Goal: Information Seeking & Learning: Compare options

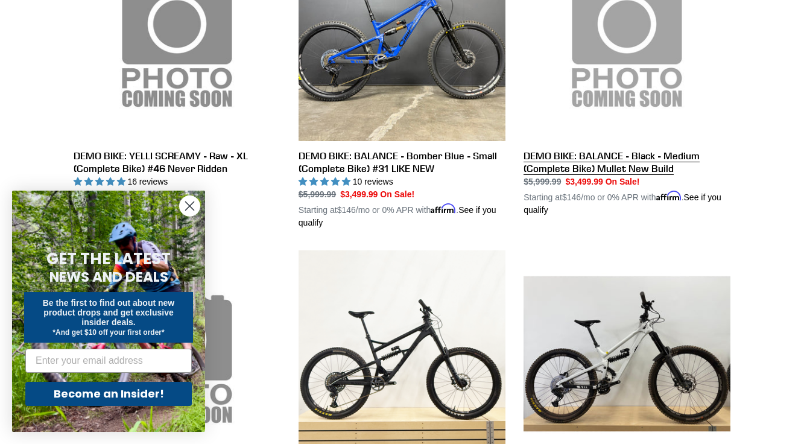
scroll to position [769, 0]
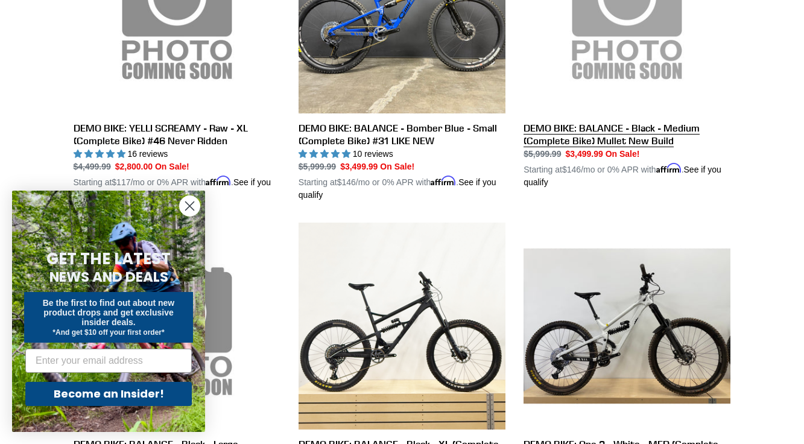
click at [569, 134] on link "DEMO BIKE: BALANCE - Black - Medium (Complete Bike) Mullet New Build" at bounding box center [626, 48] width 207 height 282
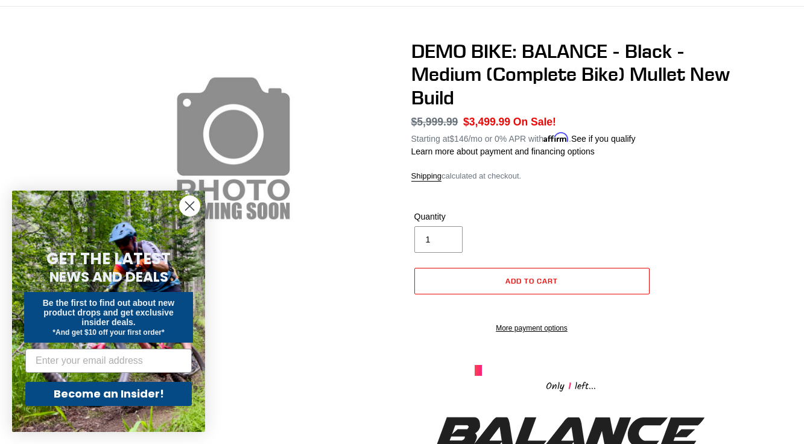
scroll to position [1, 0]
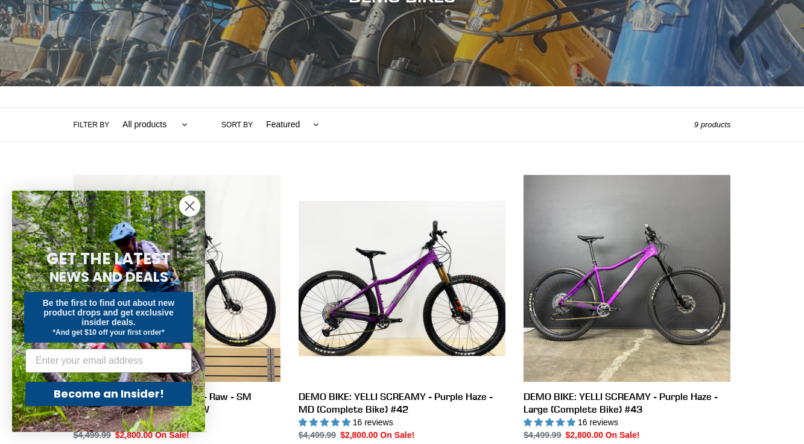
scroll to position [183, 0]
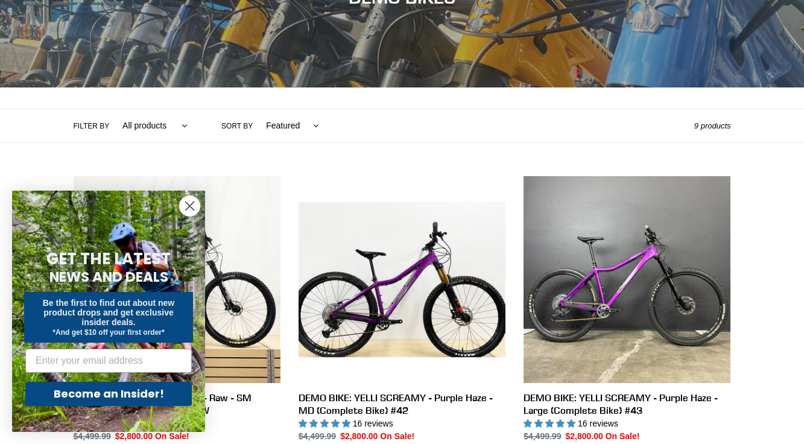
click at [192, 208] on circle "Close dialog" at bounding box center [190, 206] width 20 height 20
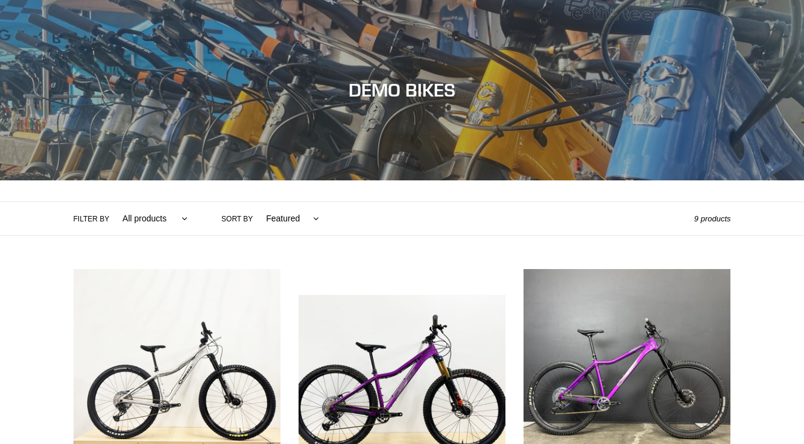
scroll to position [114, 0]
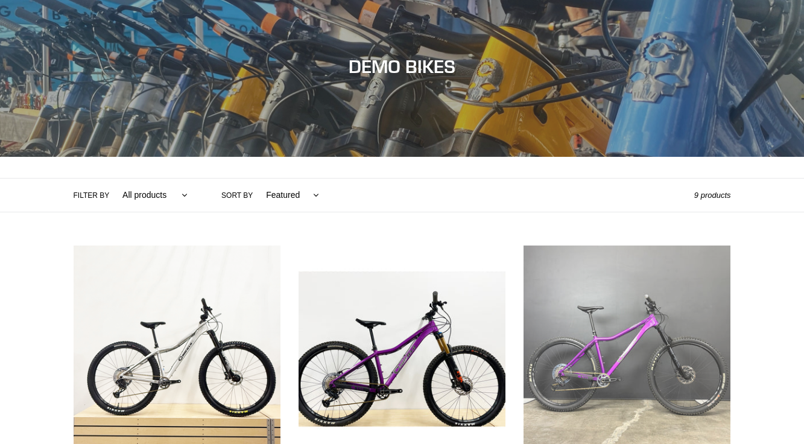
click at [611, 358] on link "DEMO BIKE: YELLI SCREAMY - Purple Haze - Large (Complete Bike) #43" at bounding box center [626, 392] width 207 height 295
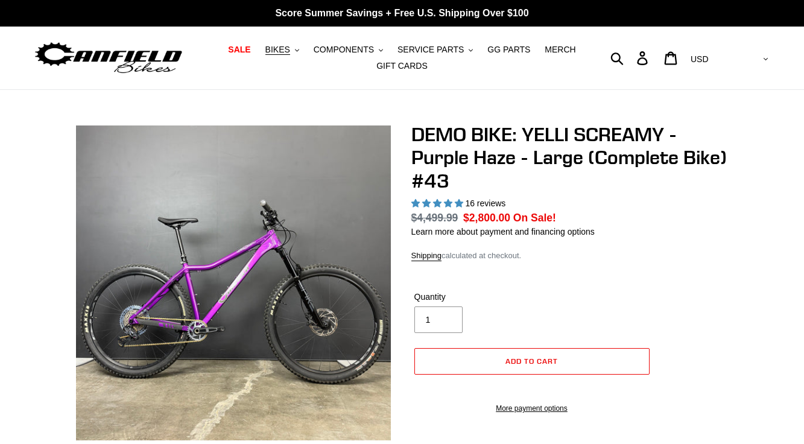
select select "highest-rating"
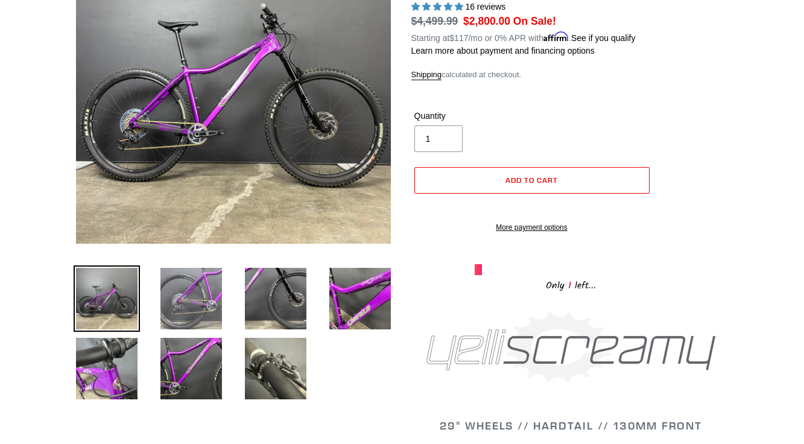
scroll to position [189, 0]
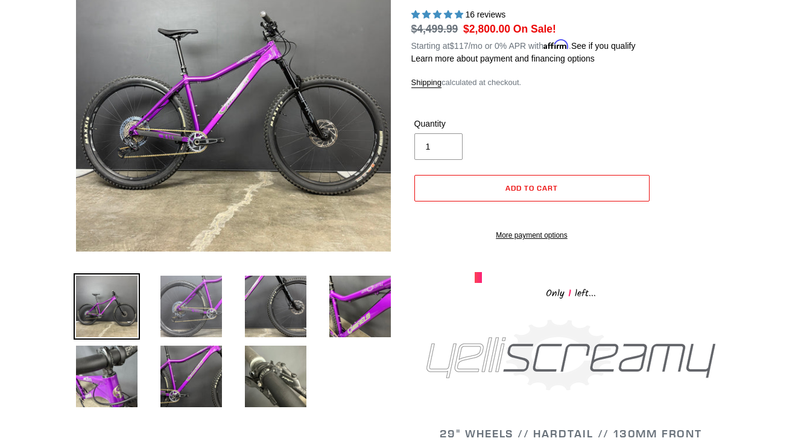
click at [205, 316] on img at bounding box center [191, 306] width 66 height 66
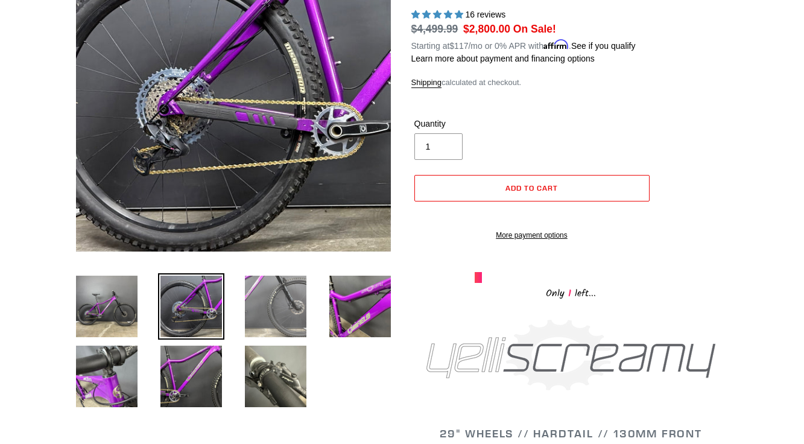
click at [264, 320] on img at bounding box center [275, 306] width 66 height 66
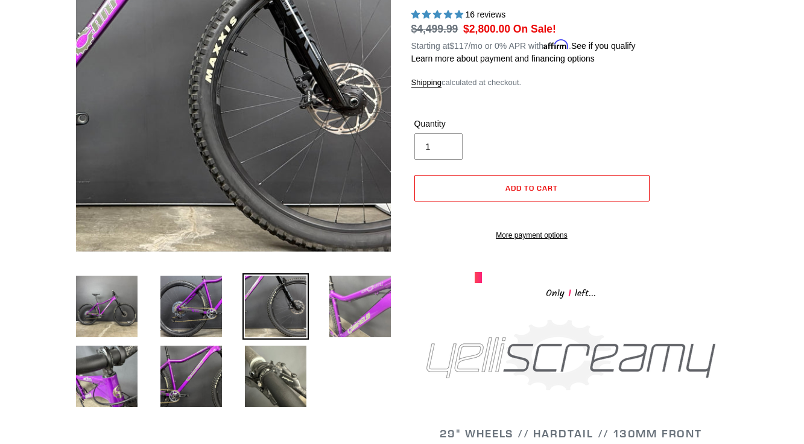
click at [345, 311] on img at bounding box center [360, 306] width 66 height 66
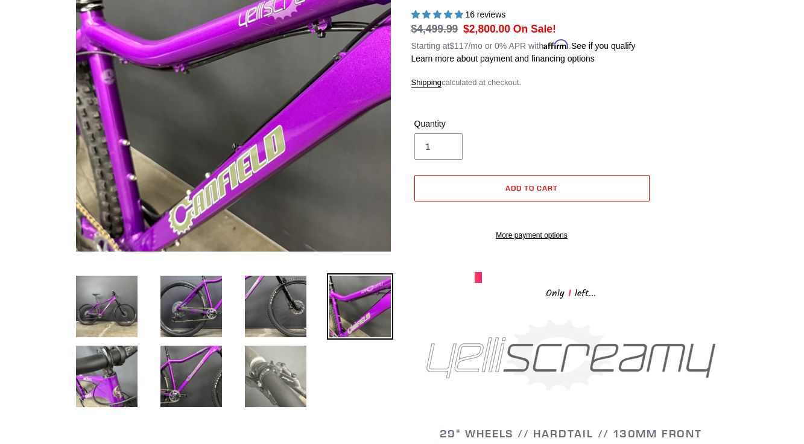
click at [286, 375] on img at bounding box center [275, 376] width 66 height 66
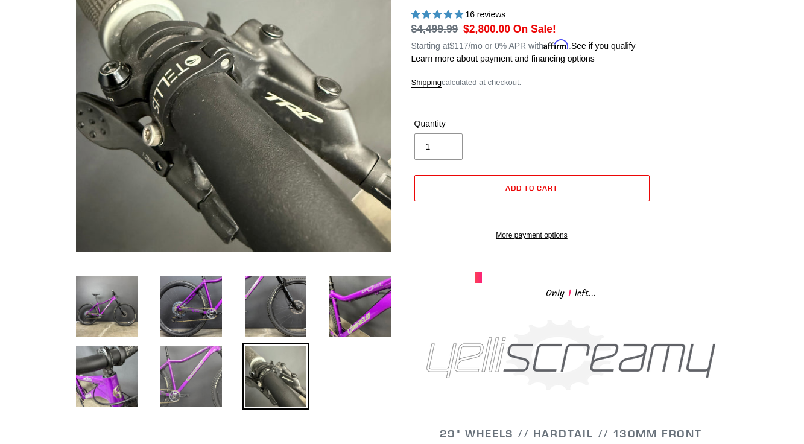
click at [199, 373] on img at bounding box center [191, 376] width 66 height 66
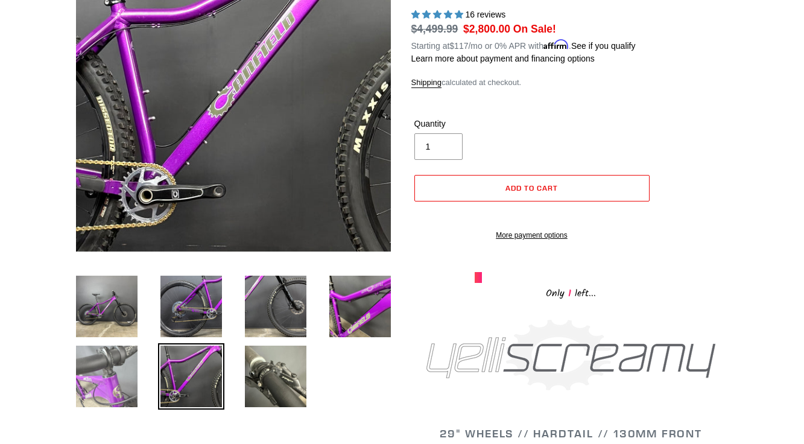
click at [127, 375] on img at bounding box center [107, 376] width 66 height 66
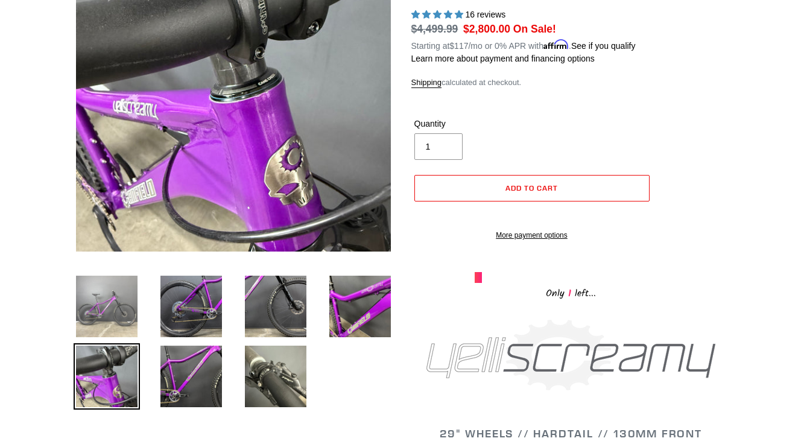
click at [125, 323] on img at bounding box center [107, 306] width 66 height 66
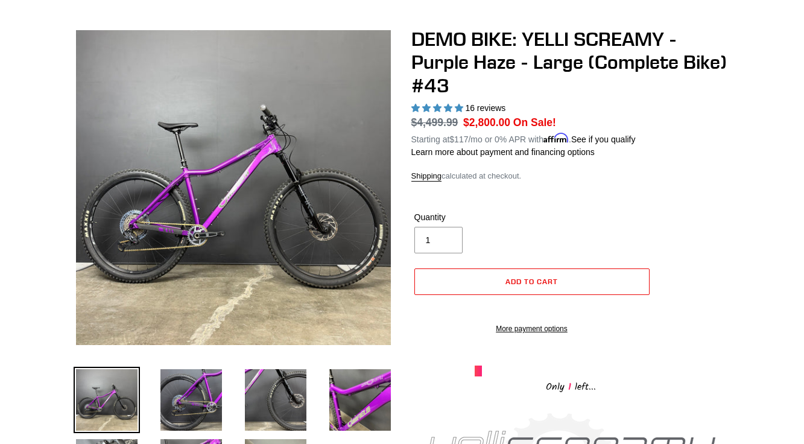
scroll to position [0, 0]
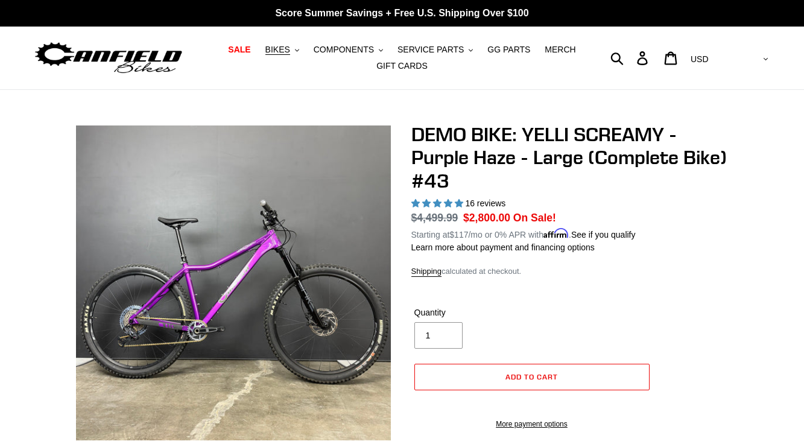
click at [153, 61] on img at bounding box center [108, 58] width 151 height 38
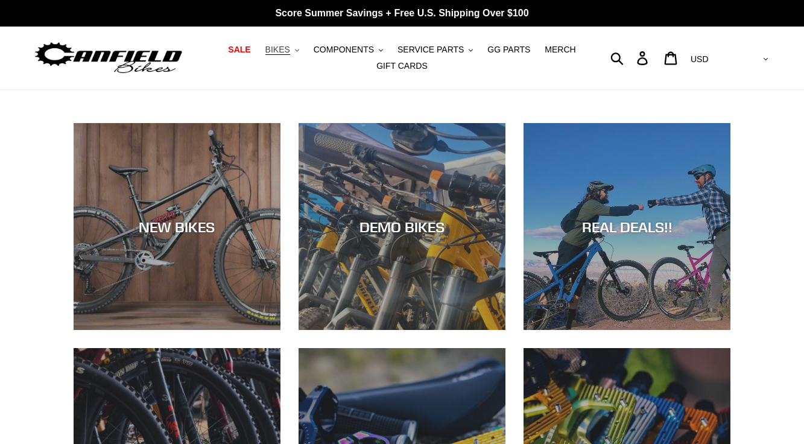
click at [281, 51] on span "BIKES" at bounding box center [277, 50] width 25 height 10
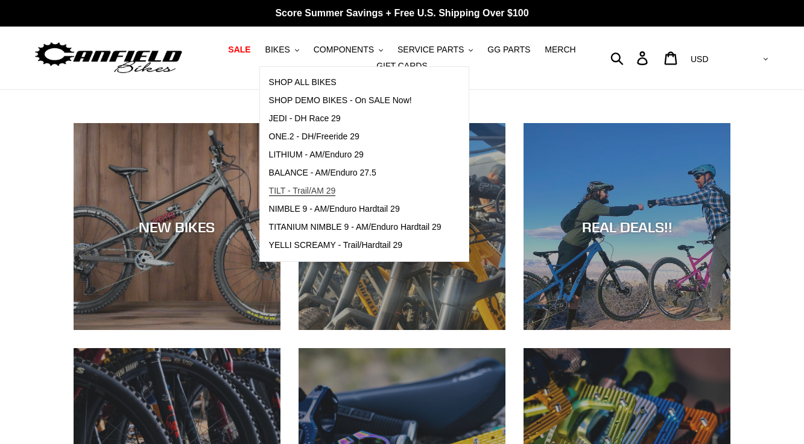
click at [317, 186] on span "TILT - Trail/AM 29" at bounding box center [302, 191] width 67 height 10
